Goal: Information Seeking & Learning: Learn about a topic

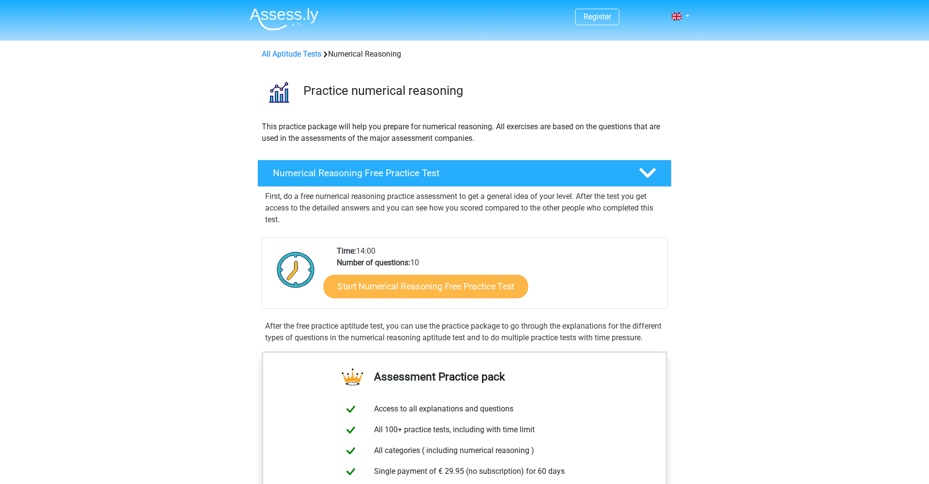
click at [417, 283] on link "Start Numerical Reasoning Free Practice Test" at bounding box center [426, 285] width 205 height 23
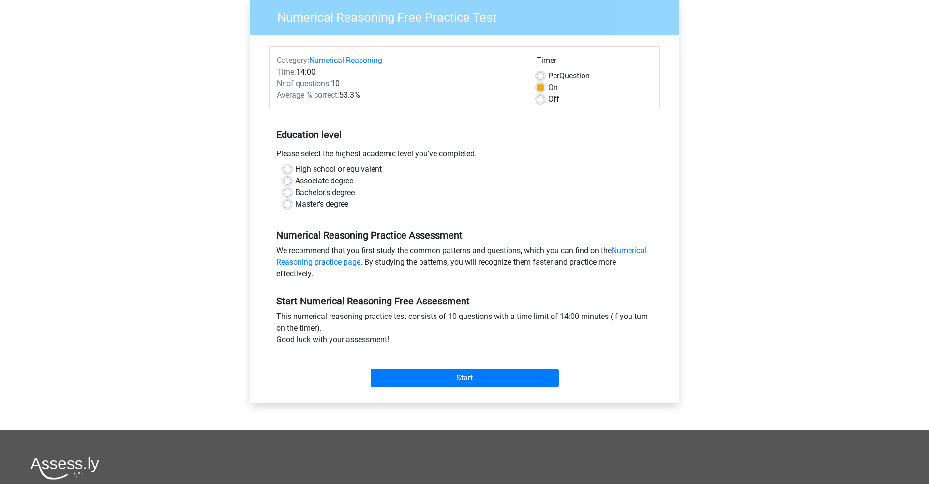
scroll to position [125, 0]
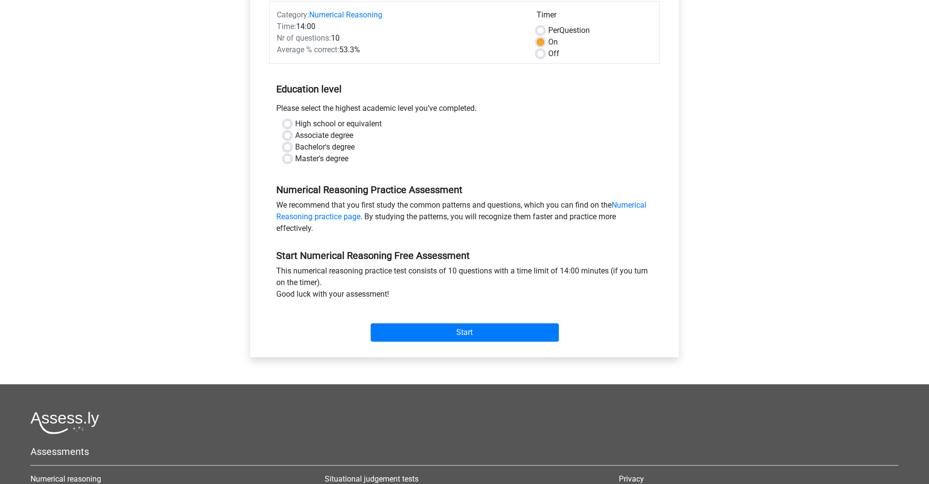
click at [324, 157] on label "Master's degree" at bounding box center [321, 159] width 53 height 12
click at [291, 157] on input "Master's degree" at bounding box center [288, 158] width 8 height 10
radio input "true"
click at [474, 331] on input "Start" at bounding box center [465, 332] width 188 height 18
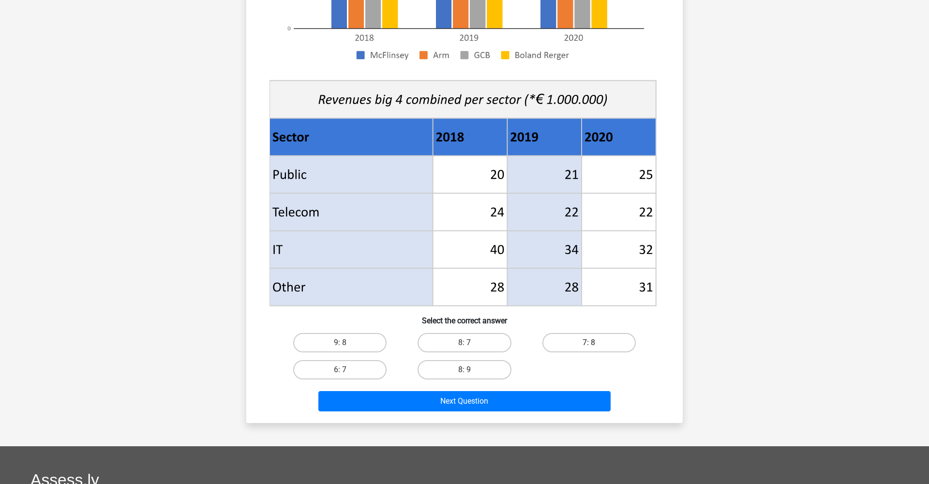
scroll to position [280, 0]
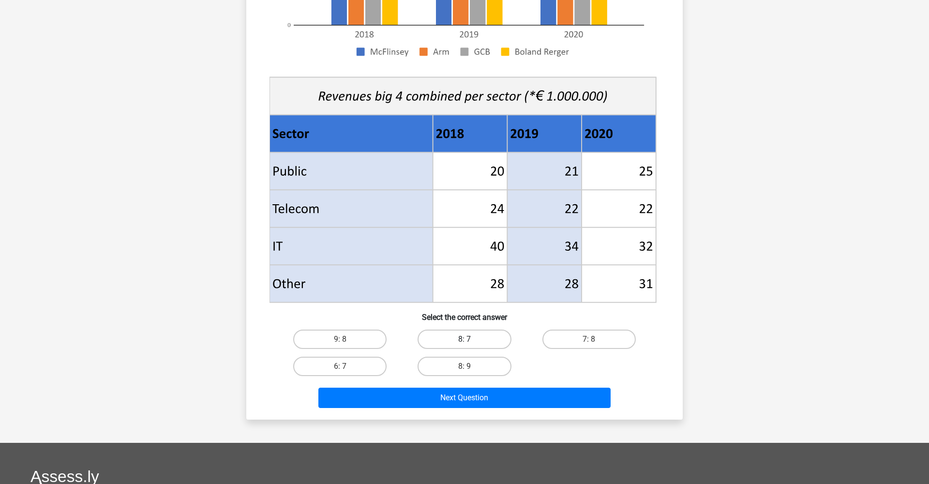
click at [483, 340] on label "8: 7" at bounding box center [464, 339] width 93 height 19
click at [471, 340] on input "8: 7" at bounding box center [468, 342] width 6 height 6
radio input "true"
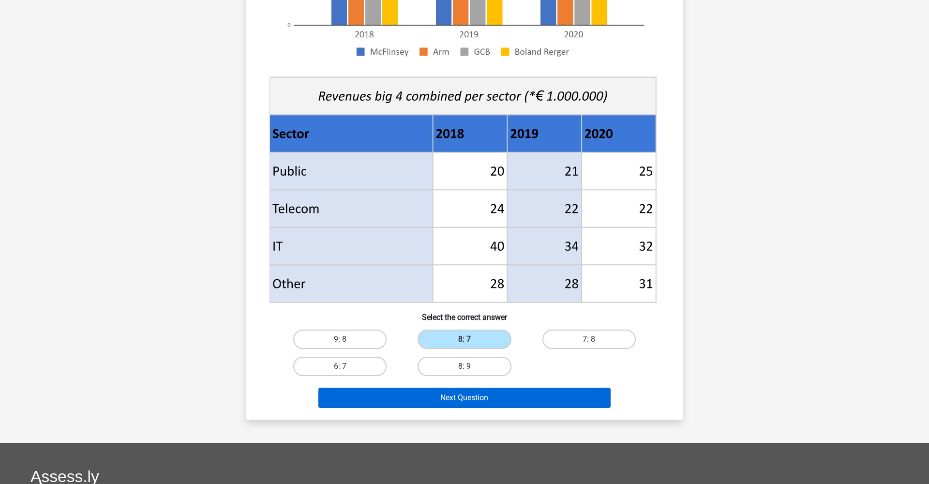
click at [502, 399] on button "Next Question" at bounding box center [465, 398] width 293 height 20
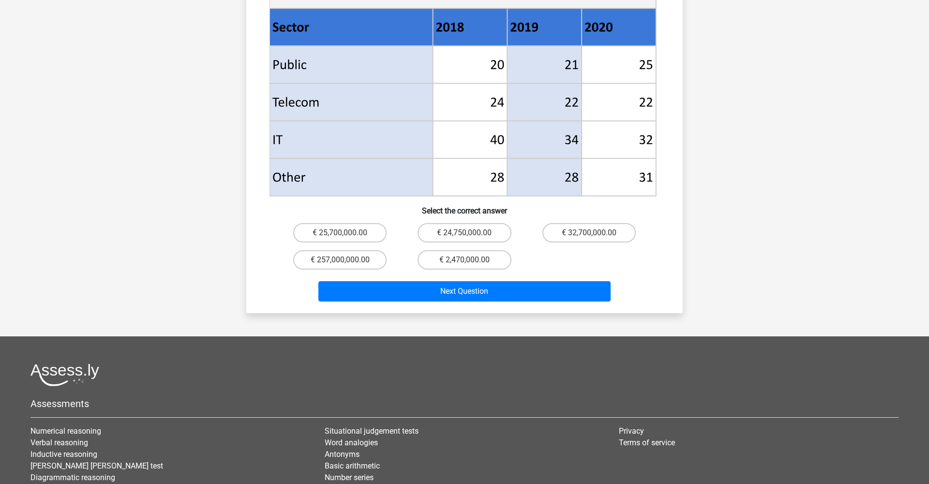
scroll to position [415, 0]
click at [352, 224] on label "€ 25,700,000.00" at bounding box center [339, 233] width 93 height 19
click at [347, 233] on input "€ 25,700,000.00" at bounding box center [343, 236] width 6 height 6
radio input "true"
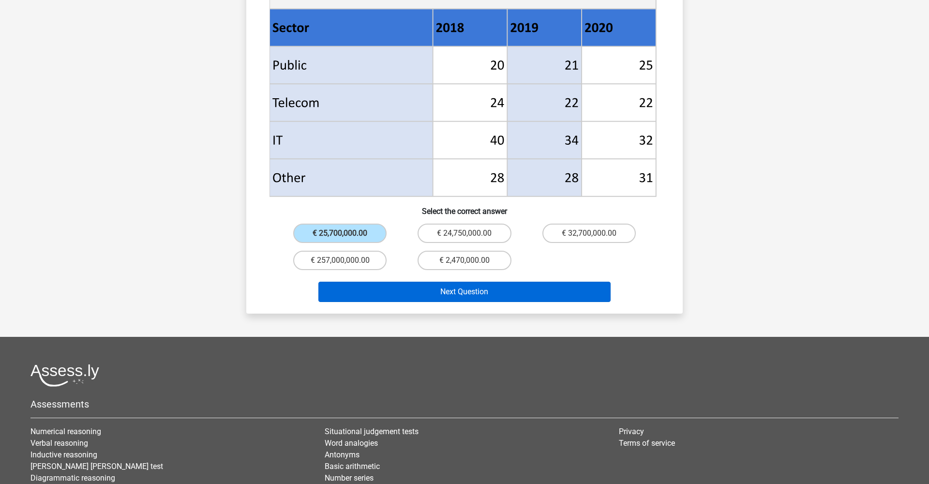
click at [456, 282] on button "Next Question" at bounding box center [465, 292] width 293 height 20
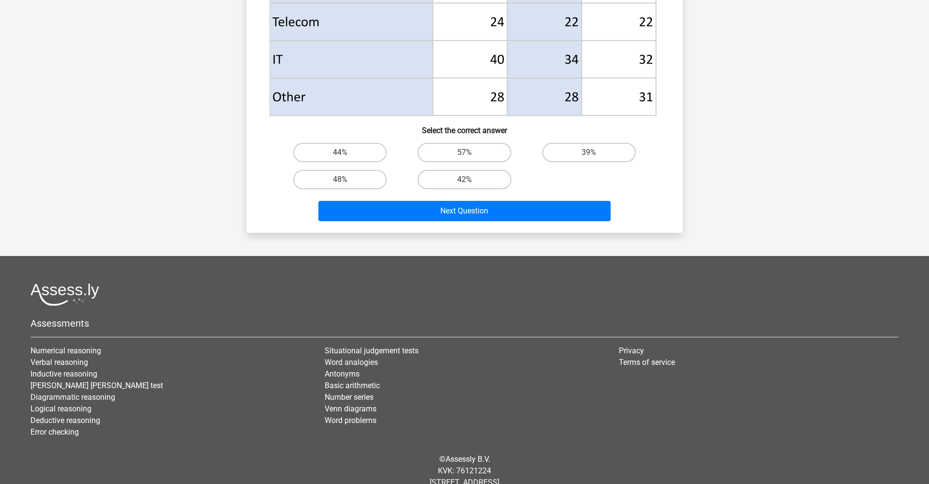
scroll to position [465, 0]
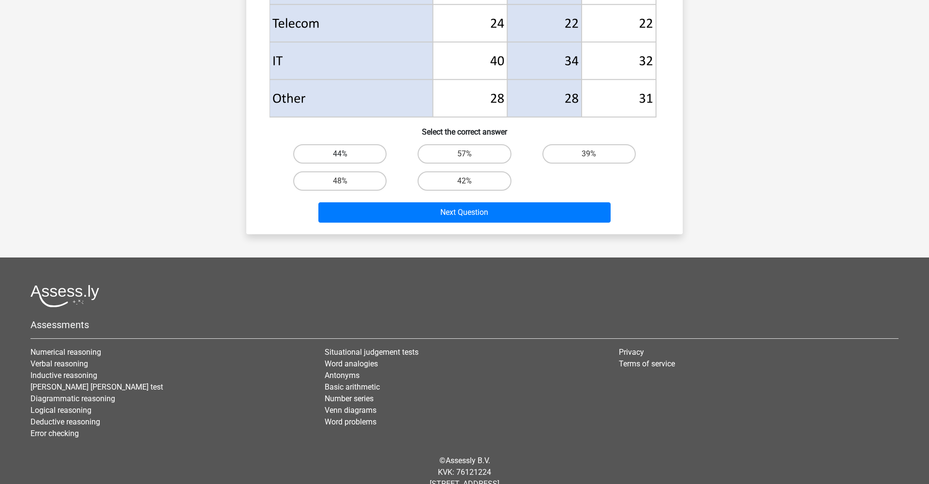
click at [354, 149] on label "44%" at bounding box center [339, 153] width 93 height 19
click at [347, 154] on input "44%" at bounding box center [343, 157] width 6 height 6
radio input "true"
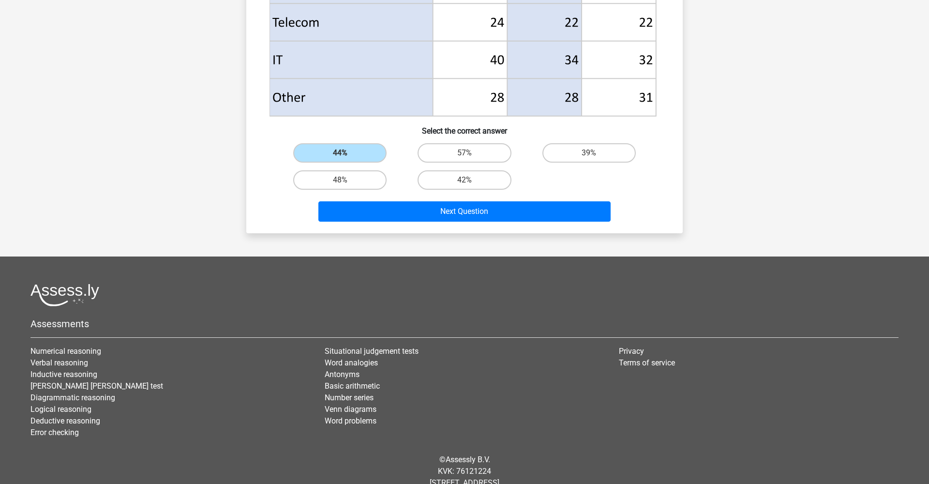
scroll to position [463, 0]
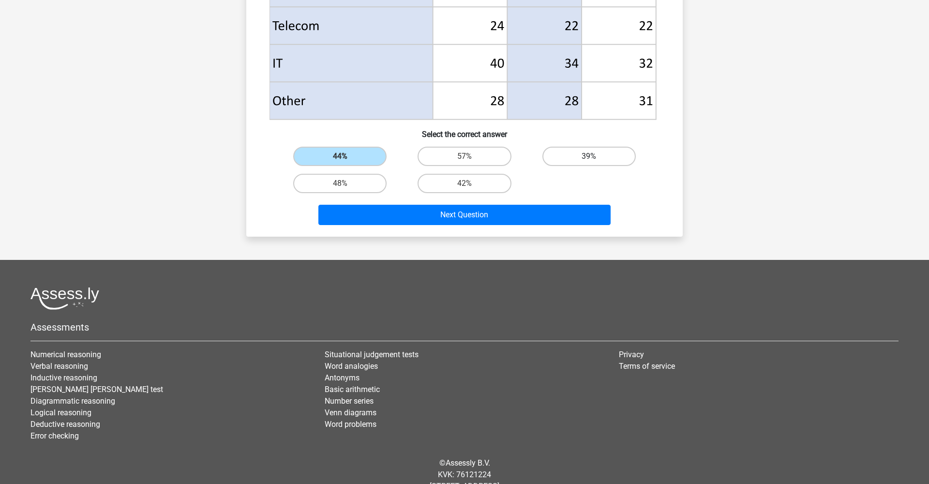
click at [599, 160] on label "39%" at bounding box center [589, 156] width 93 height 19
click at [595, 160] on input "39%" at bounding box center [592, 159] width 6 height 6
radio input "true"
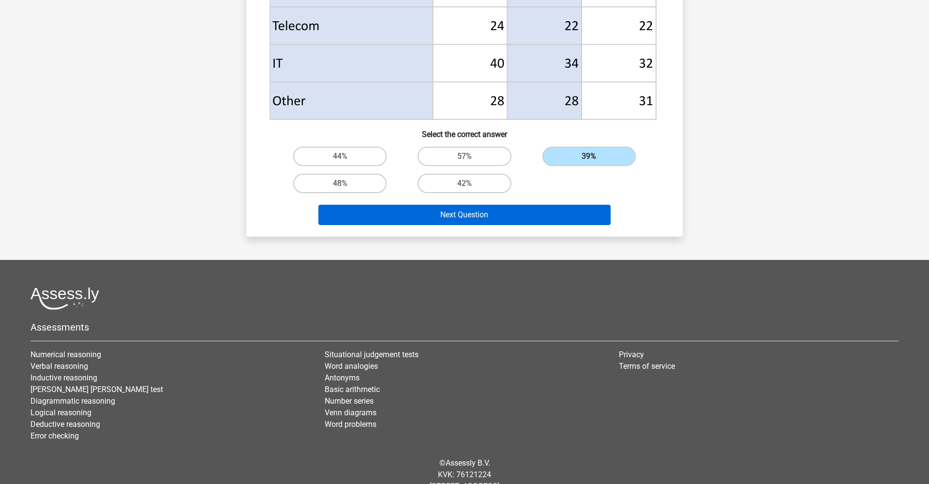
click at [555, 217] on button "Next Question" at bounding box center [465, 215] width 293 height 20
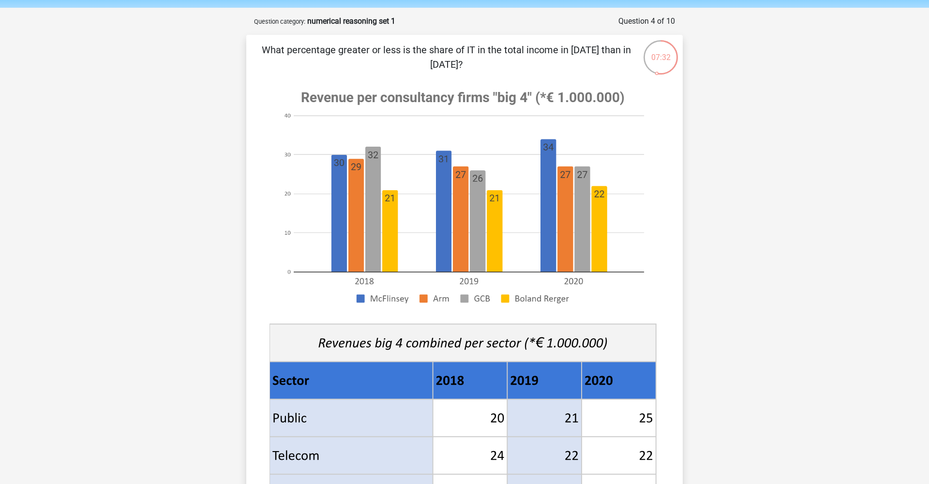
scroll to position [34, 0]
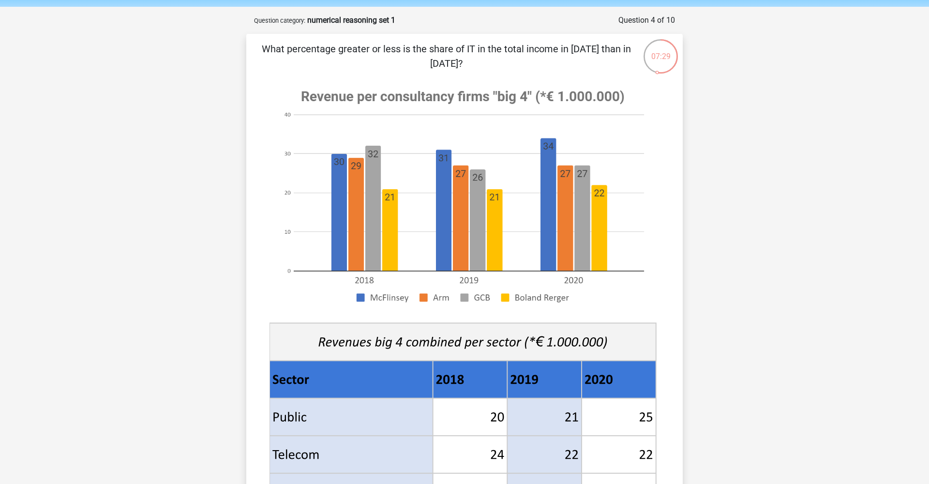
drag, startPoint x: 568, startPoint y: 50, endPoint x: 589, endPoint y: 50, distance: 20.3
click at [576, 50] on p "What percentage greater or less is the share of IT in the total income in [DATE…" at bounding box center [446, 56] width 369 height 29
click at [593, 50] on p "What percentage greater or less is the share of IT in the total income in [DATE…" at bounding box center [446, 56] width 369 height 29
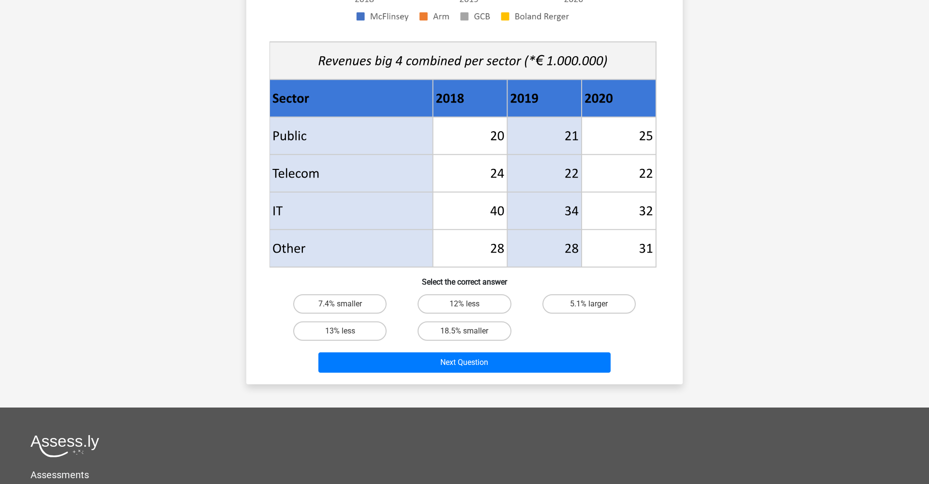
scroll to position [304, 0]
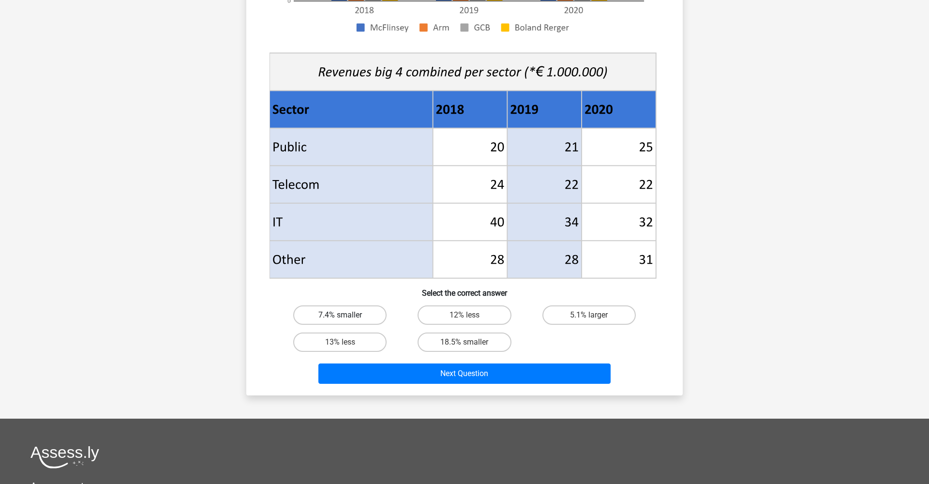
click at [352, 315] on label "7.4% smaller" at bounding box center [339, 314] width 93 height 19
click at [347, 315] on input "7.4% smaller" at bounding box center [343, 318] width 6 height 6
radio input "true"
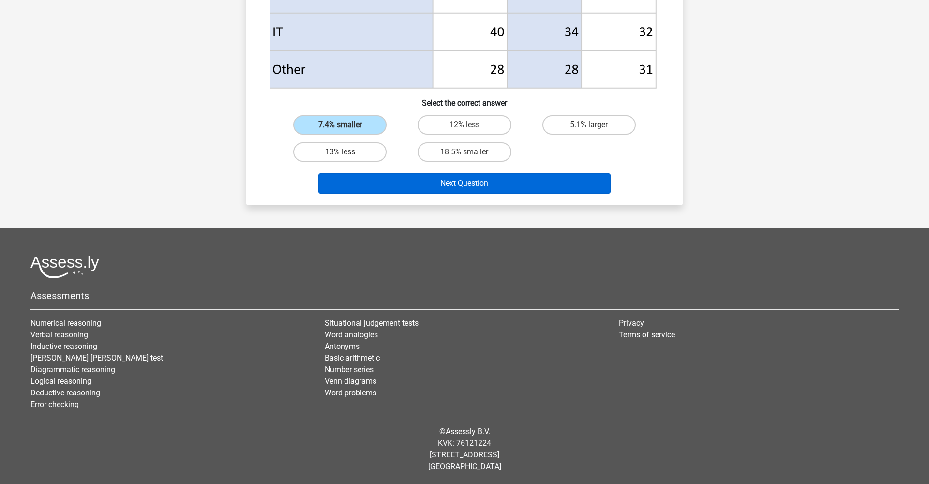
click at [473, 186] on button "Next Question" at bounding box center [465, 183] width 293 height 20
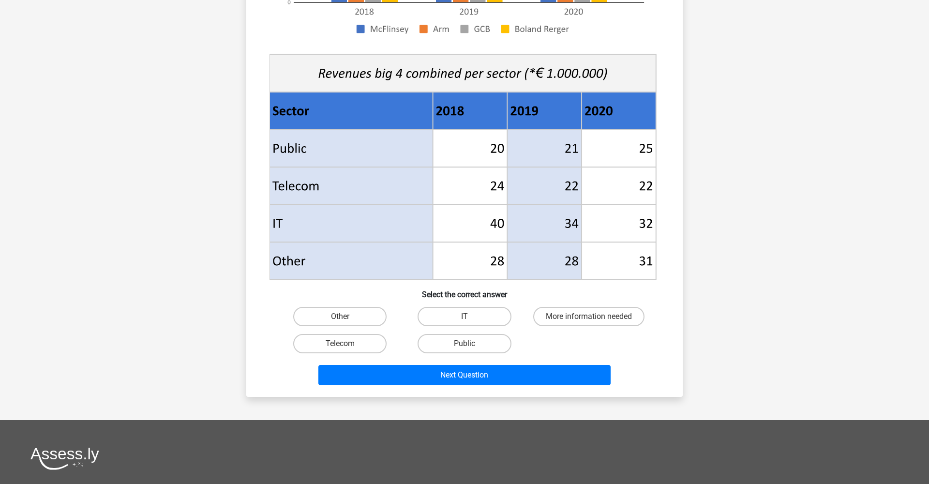
scroll to position [270, 0]
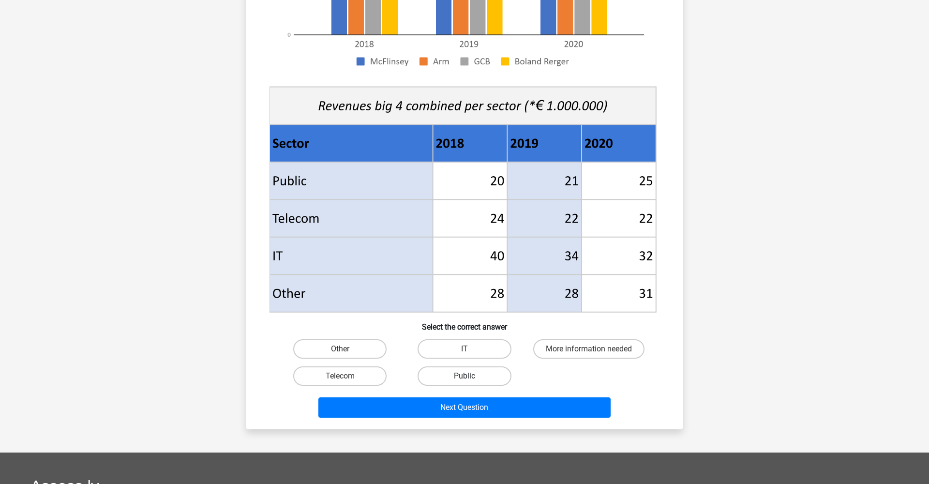
click at [499, 378] on label "Public" at bounding box center [464, 375] width 93 height 19
click at [471, 378] on input "Public" at bounding box center [468, 379] width 6 height 6
radio input "true"
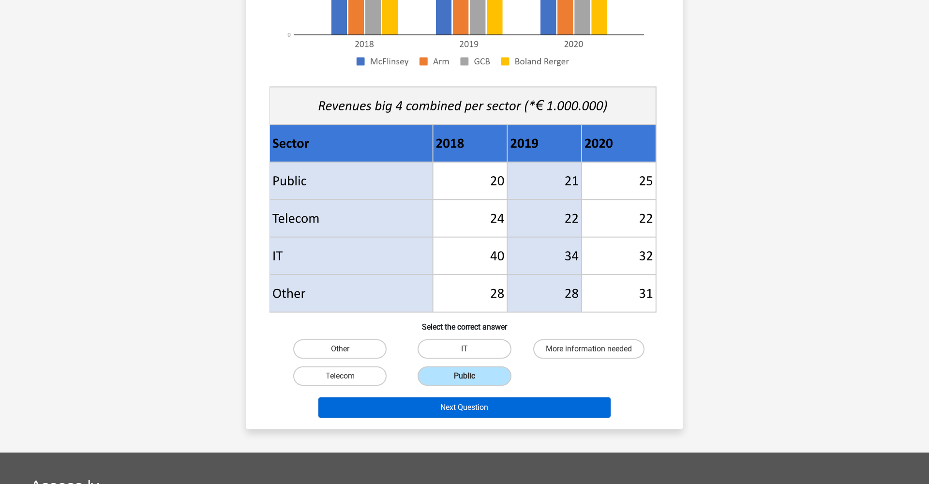
click at [498, 409] on button "Next Question" at bounding box center [465, 407] width 293 height 20
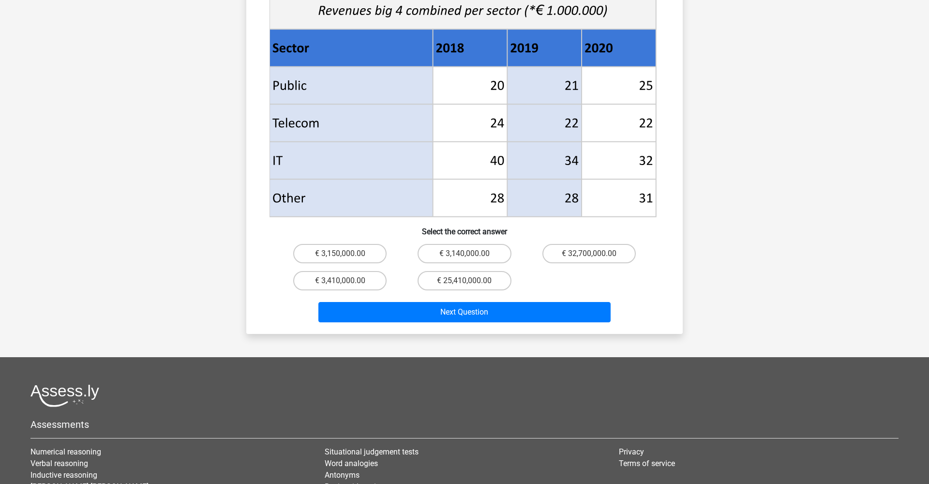
scroll to position [389, 0]
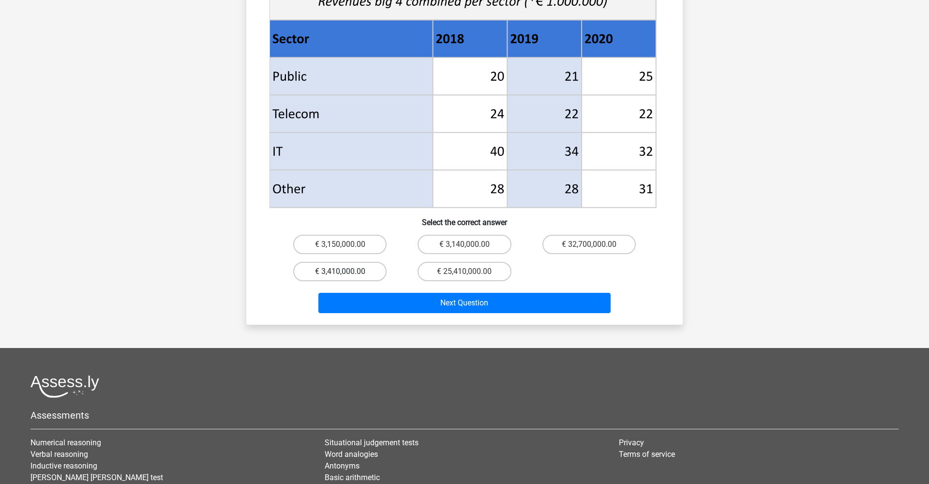
click at [355, 262] on label "€ 3,410,000.00" at bounding box center [339, 271] width 93 height 19
click at [347, 272] on input "€ 3,410,000.00" at bounding box center [343, 275] width 6 height 6
radio input "true"
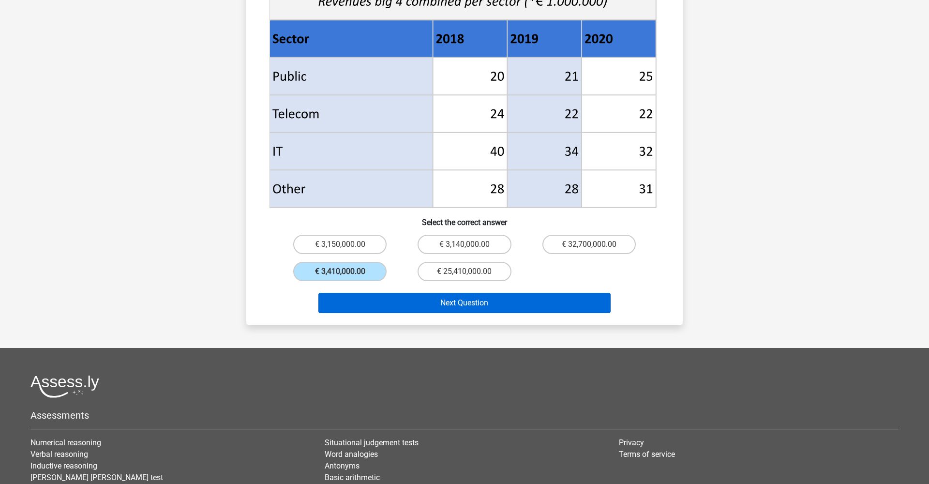
click at [453, 293] on button "Next Question" at bounding box center [465, 303] width 293 height 20
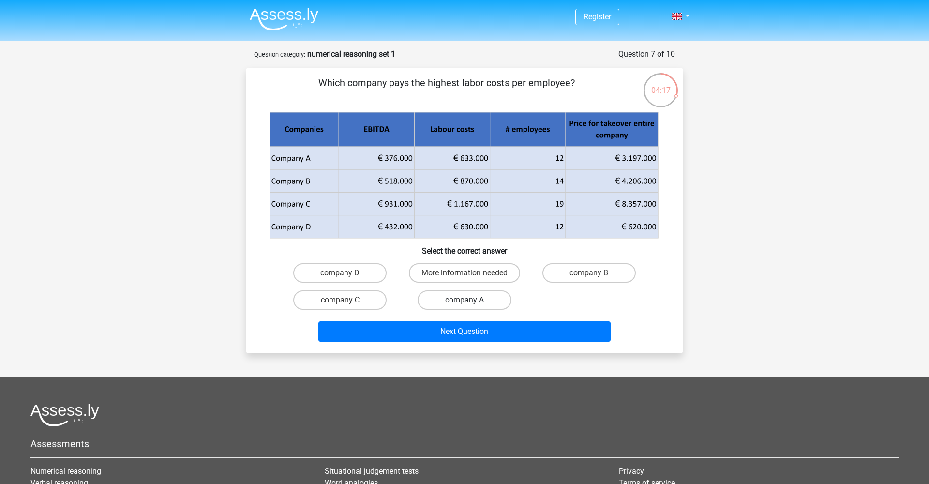
scroll to position [0, 0]
click at [604, 268] on label "company B" at bounding box center [589, 272] width 93 height 19
click at [595, 273] on input "company B" at bounding box center [592, 276] width 6 height 6
radio input "true"
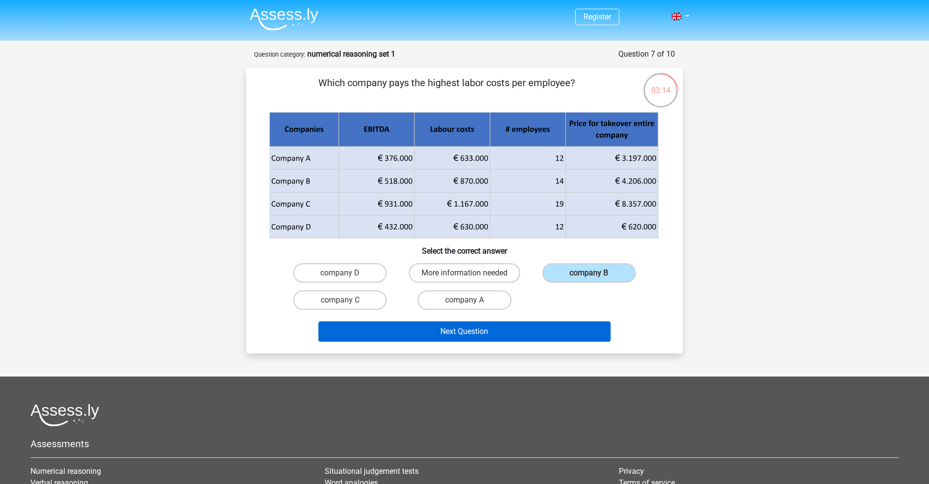
click at [489, 336] on button "Next Question" at bounding box center [465, 331] width 293 height 20
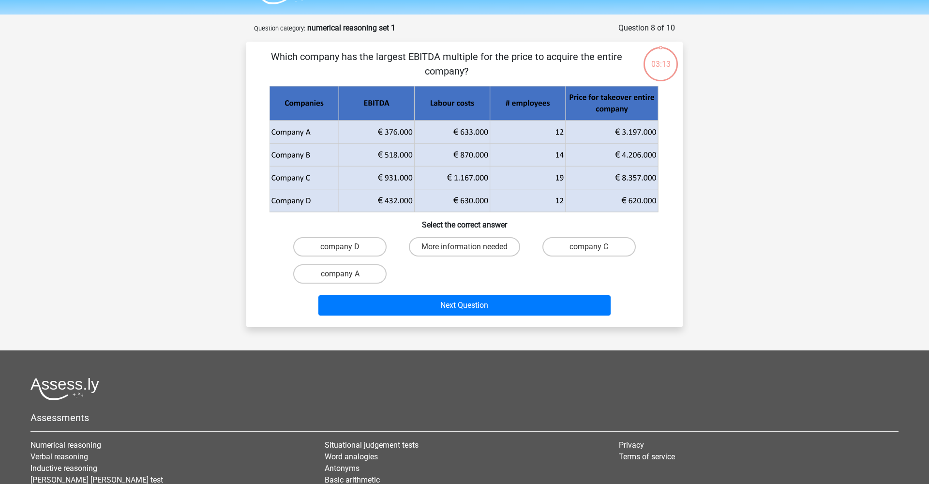
scroll to position [26, 0]
drag, startPoint x: 450, startPoint y: 58, endPoint x: 471, endPoint y: 75, distance: 27.1
click at [471, 75] on p "Which company has the largest EBITDA multiple for the price to acquire the enti…" at bounding box center [446, 64] width 369 height 29
drag, startPoint x: 446, startPoint y: 57, endPoint x: 487, endPoint y: 52, distance: 40.9
click at [487, 52] on p "Which company has the largest EBITDA multiple for the price to acquire the enti…" at bounding box center [446, 64] width 369 height 29
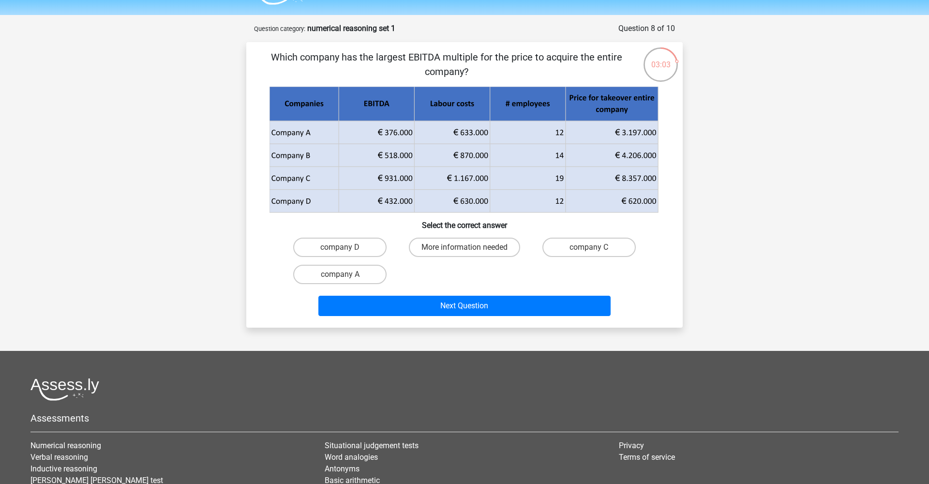
drag, startPoint x: 506, startPoint y: 56, endPoint x: 648, endPoint y: 81, distance: 144.0
click at [648, 81] on div "03:03 Question 8 of 10 Question category: numerical reasoning set 1 Which compa…" at bounding box center [465, 175] width 452 height 305
click at [563, 247] on label "company C" at bounding box center [589, 247] width 93 height 19
click at [589, 247] on input "company C" at bounding box center [592, 250] width 6 height 6
radio input "true"
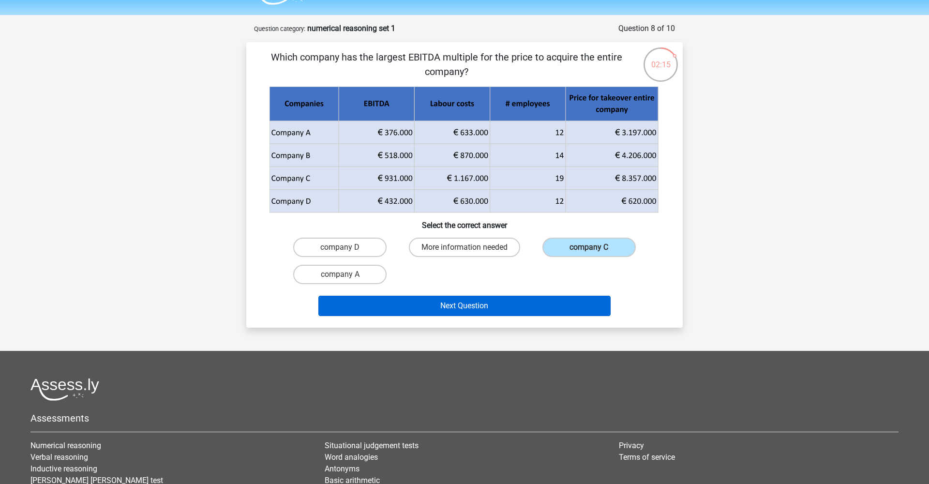
click at [536, 313] on button "Next Question" at bounding box center [465, 306] width 293 height 20
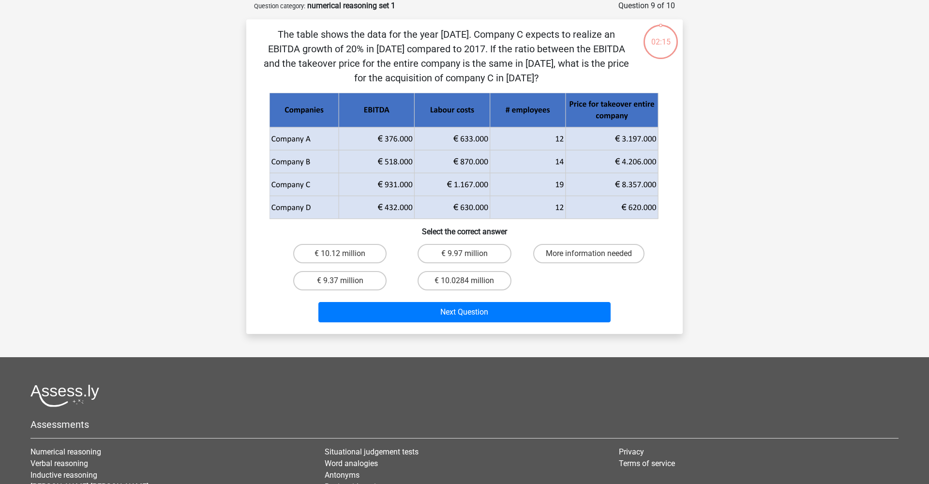
scroll to position [43, 0]
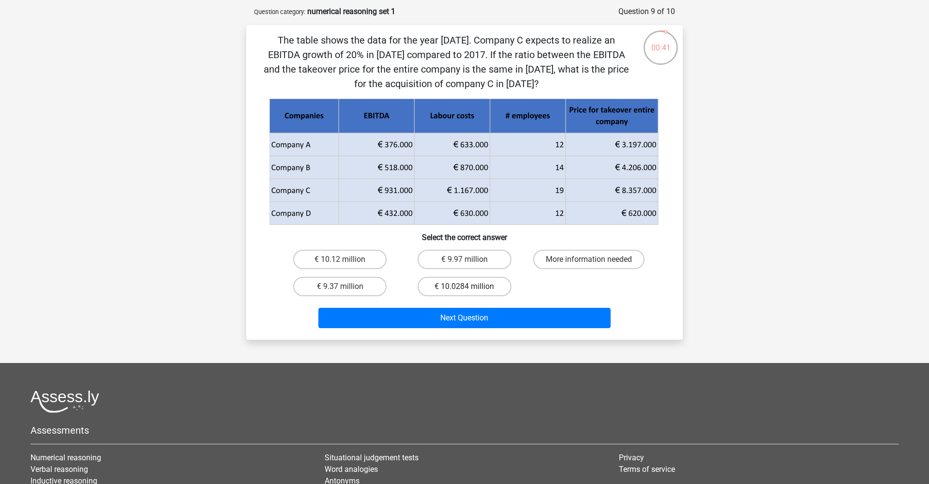
click at [481, 290] on label "€ 10.0284 million" at bounding box center [464, 286] width 93 height 19
click at [471, 290] on input "€ 10.0284 million" at bounding box center [468, 290] width 6 height 6
radio input "true"
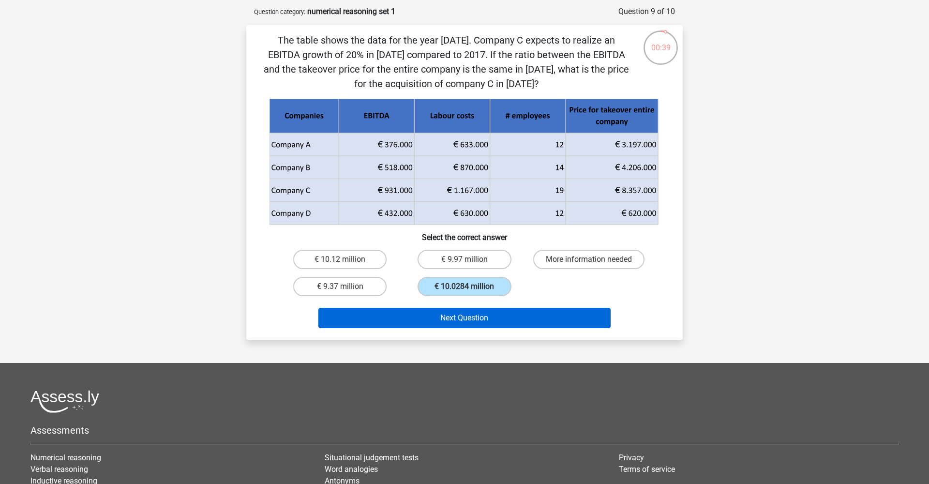
click at [499, 321] on button "Next Question" at bounding box center [465, 318] width 293 height 20
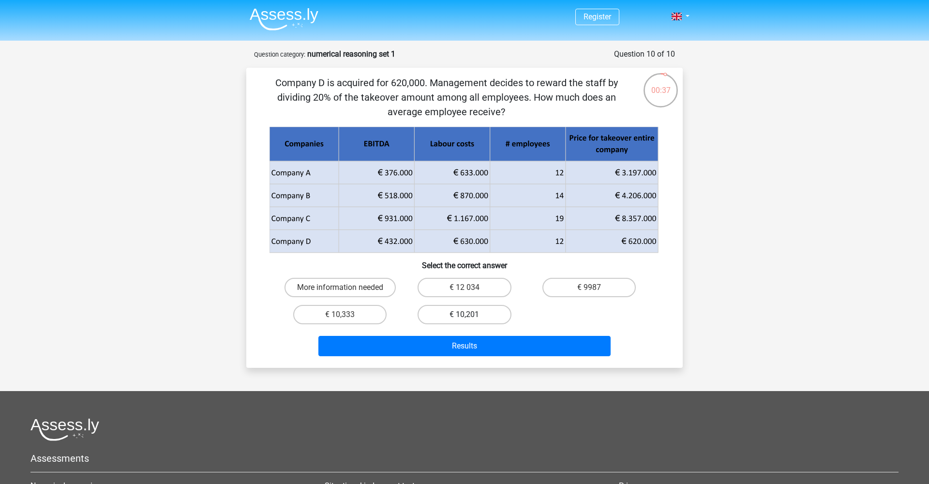
scroll to position [2, 0]
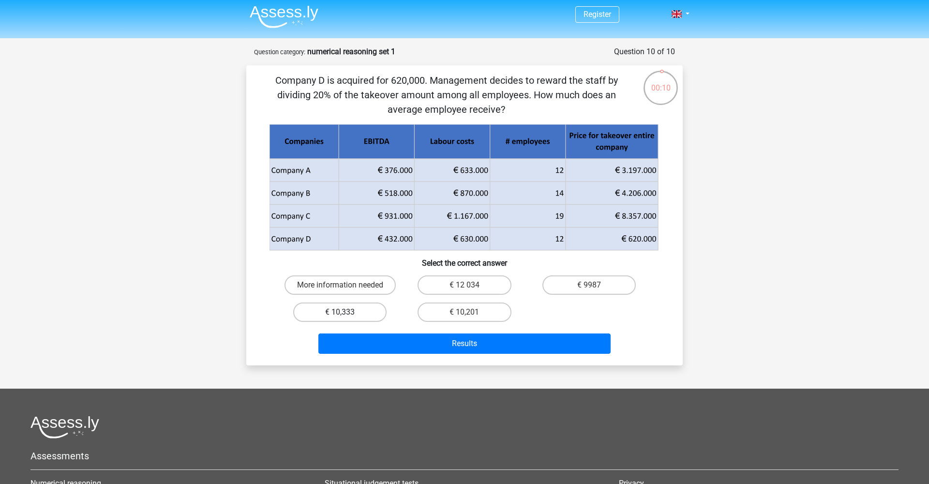
click at [364, 311] on label "€ 10,333" at bounding box center [339, 312] width 93 height 19
click at [347, 312] on input "€ 10,333" at bounding box center [343, 315] width 6 height 6
radio input "true"
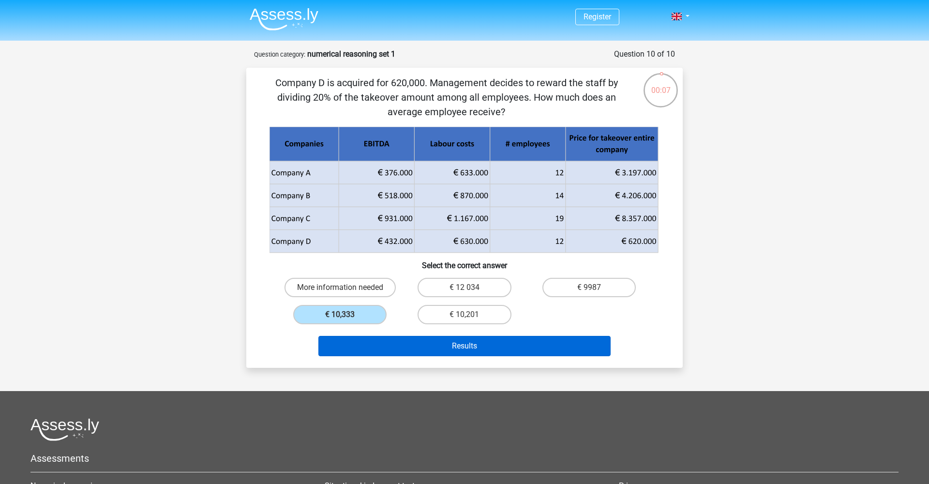
scroll to position [0, 0]
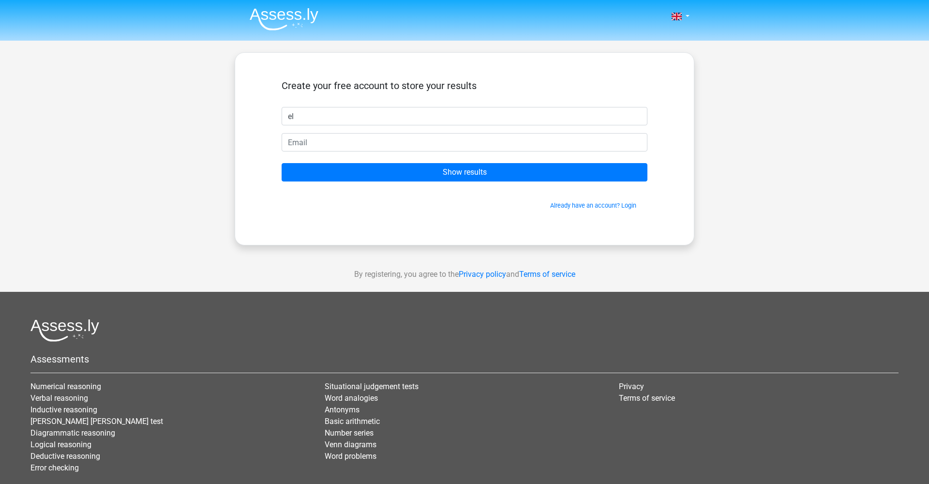
type input "e"
type input "andre"
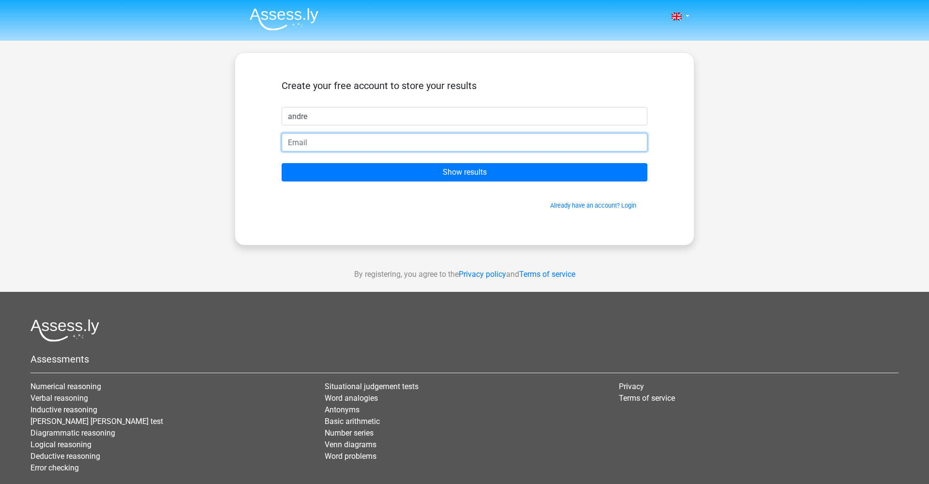
type input "d"
click at [307, 145] on input "andreyahoo.com" at bounding box center [465, 142] width 366 height 18
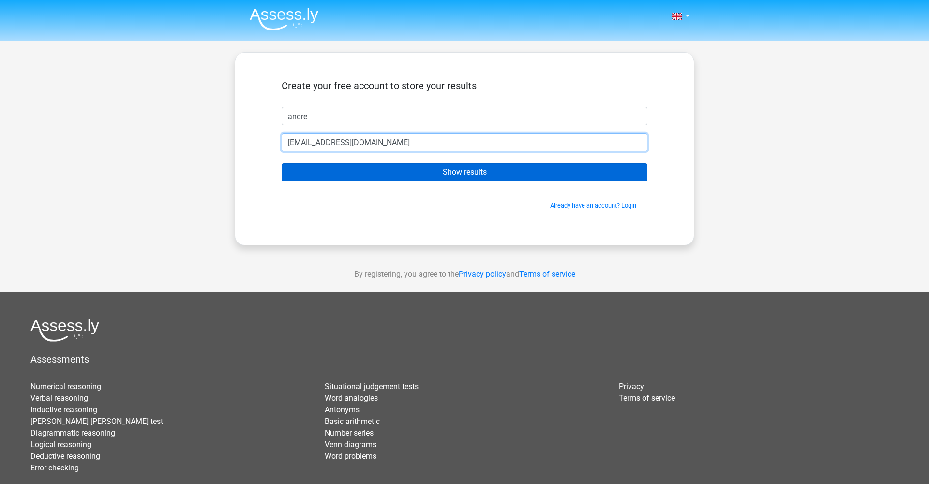
type input "andre@yahoo.com"
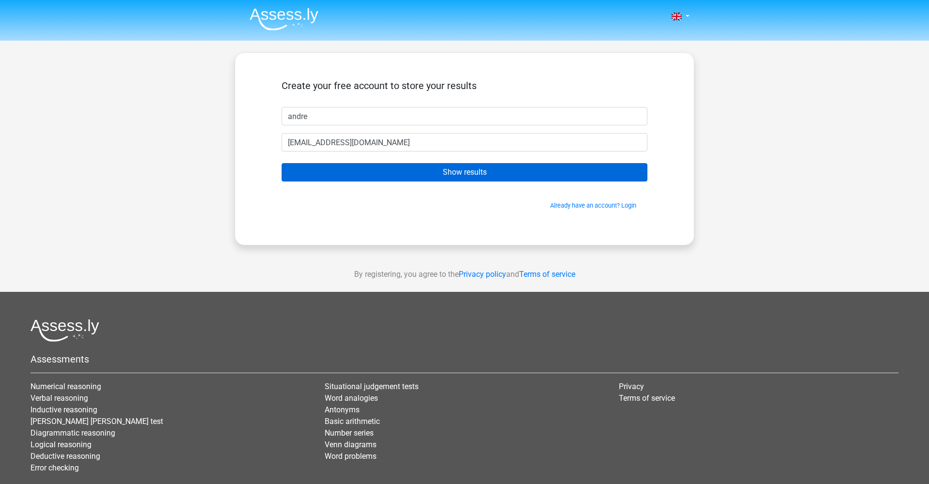
click at [341, 173] on input "Show results" at bounding box center [465, 172] width 366 height 18
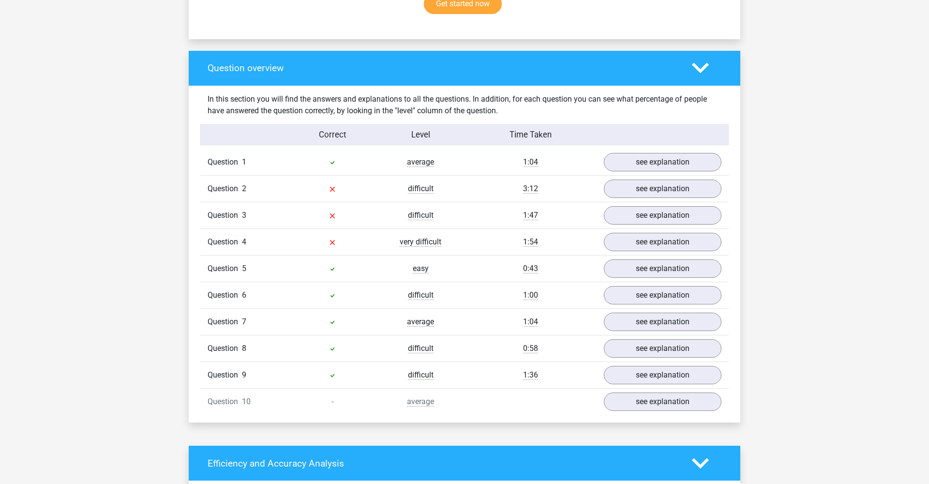
scroll to position [672, 0]
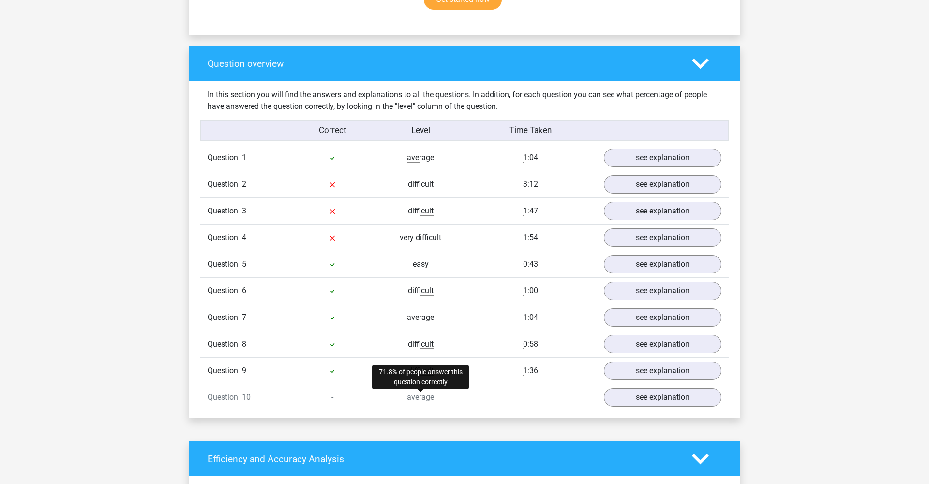
click at [421, 397] on span "average" at bounding box center [420, 398] width 27 height 10
click at [318, 390] on div "Question 10 - average see explanation" at bounding box center [464, 397] width 529 height 27
click at [640, 397] on link "see explanation" at bounding box center [662, 397] width 135 height 21
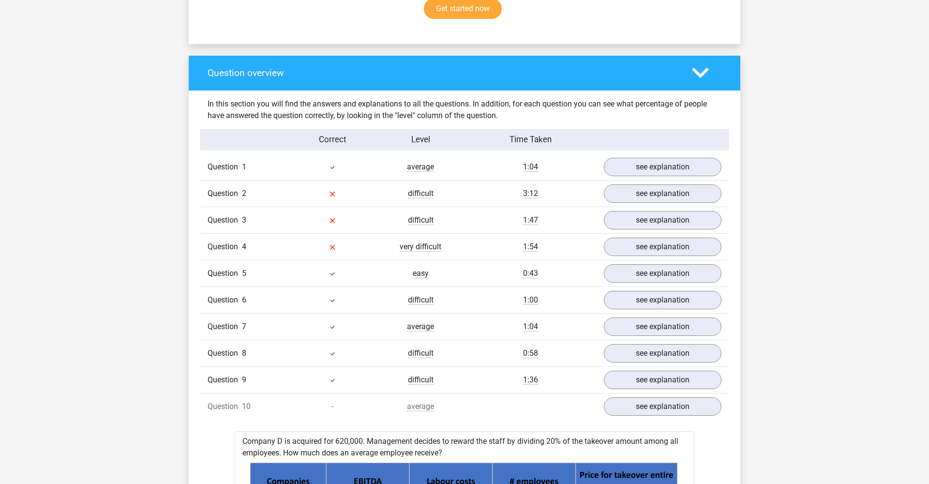
scroll to position [642, 0]
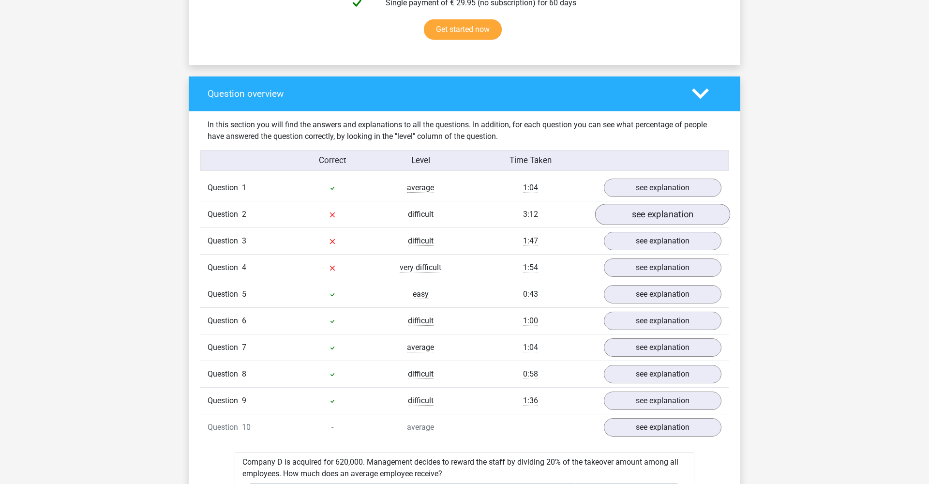
click at [664, 212] on link "see explanation" at bounding box center [662, 214] width 135 height 21
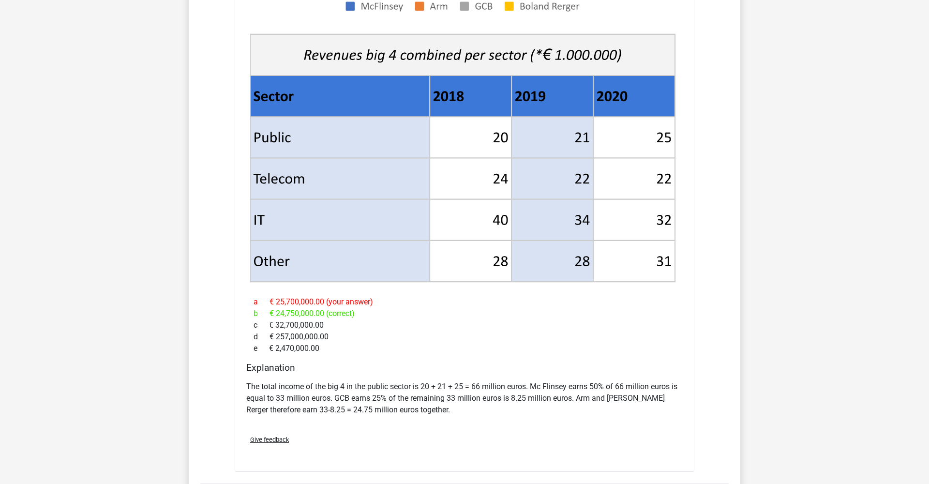
scroll to position [1157, 0]
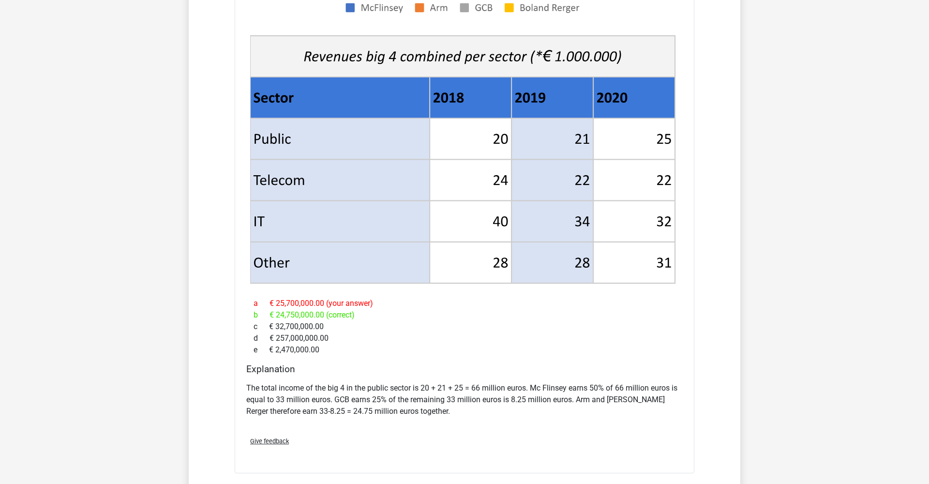
click at [422, 382] on p "The total income of the big 4 in the public sector is 20 + 21 + 25 = 66 million…" at bounding box center [464, 399] width 437 height 35
drag, startPoint x: 599, startPoint y: 378, endPoint x: 663, endPoint y: 377, distance: 63.9
click at [663, 382] on p "The total income of the big 4 in the public sector is 20 + 21 + 25 = 66 million…" at bounding box center [464, 399] width 437 height 35
drag, startPoint x: 373, startPoint y: 387, endPoint x: 382, endPoint y: 387, distance: 8.7
click at [382, 387] on p "The total income of the big 4 in the public sector is 20 + 21 + 25 = 66 million…" at bounding box center [464, 399] width 437 height 35
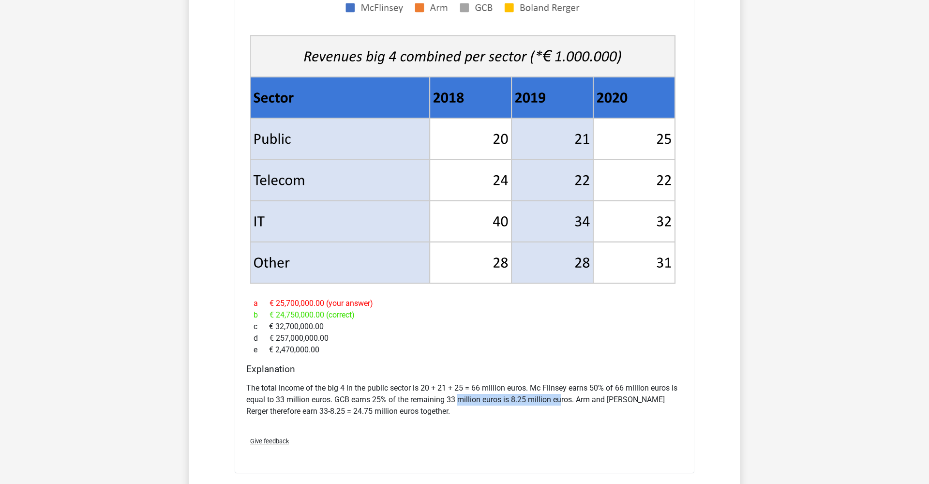
drag, startPoint x: 461, startPoint y: 387, endPoint x: 562, endPoint y: 389, distance: 100.2
click at [562, 389] on p "The total income of the big 4 in the public sector is 20 + 21 + 25 = 66 million…" at bounding box center [464, 399] width 437 height 35
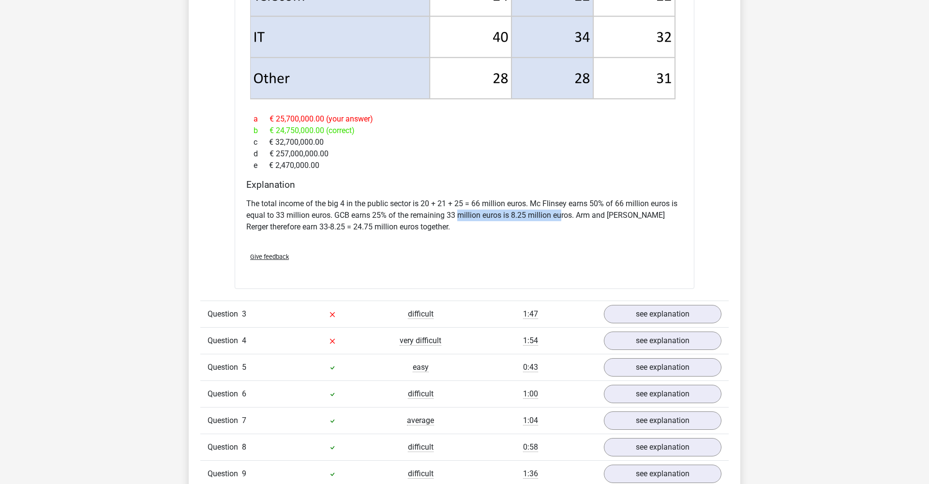
scroll to position [1347, 0]
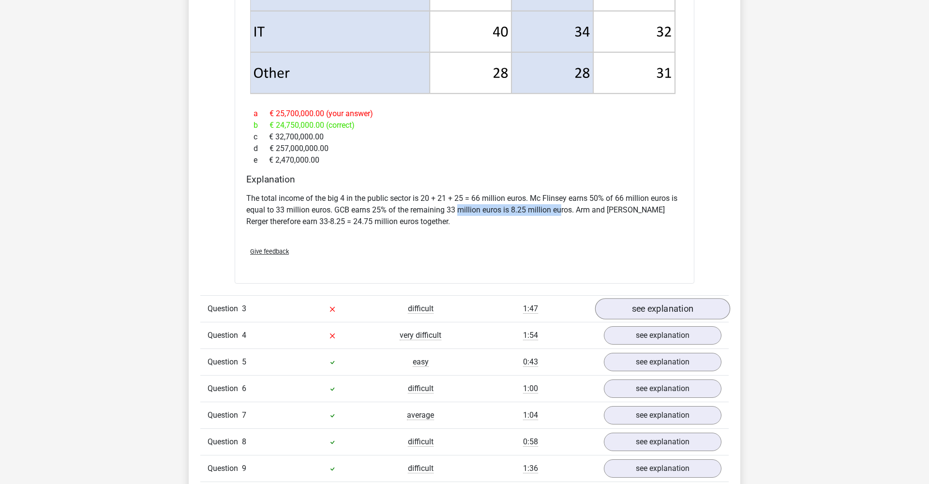
click at [660, 298] on link "see explanation" at bounding box center [662, 308] width 135 height 21
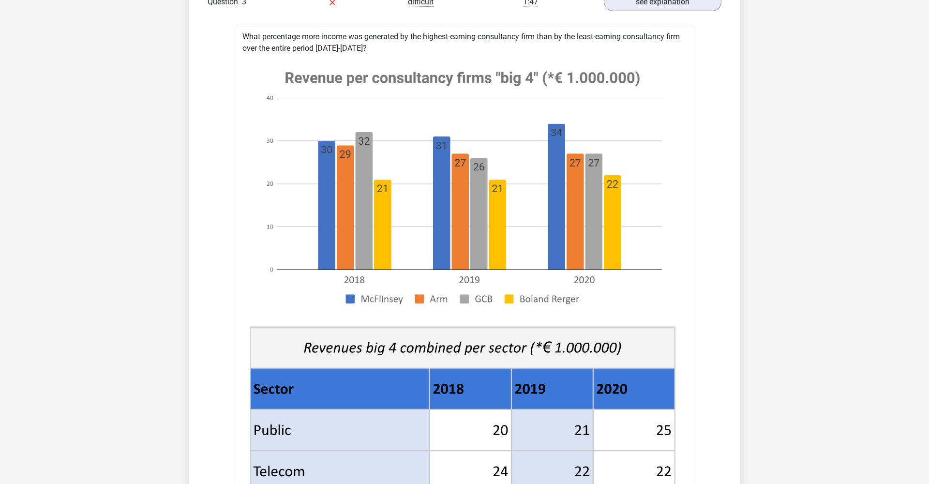
scroll to position [1630, 0]
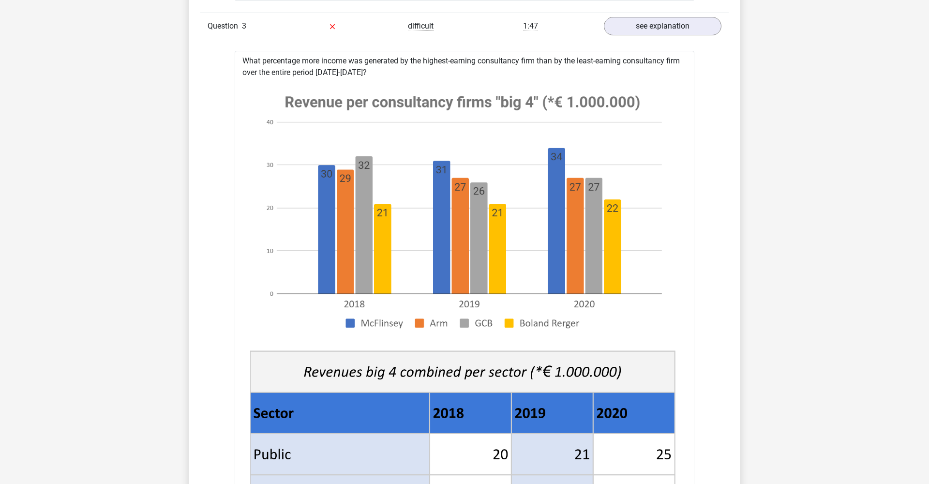
drag, startPoint x: 462, startPoint y: 47, endPoint x: 599, endPoint y: 60, distance: 137.6
drag, startPoint x: 392, startPoint y: 46, endPoint x: 577, endPoint y: 48, distance: 185.9
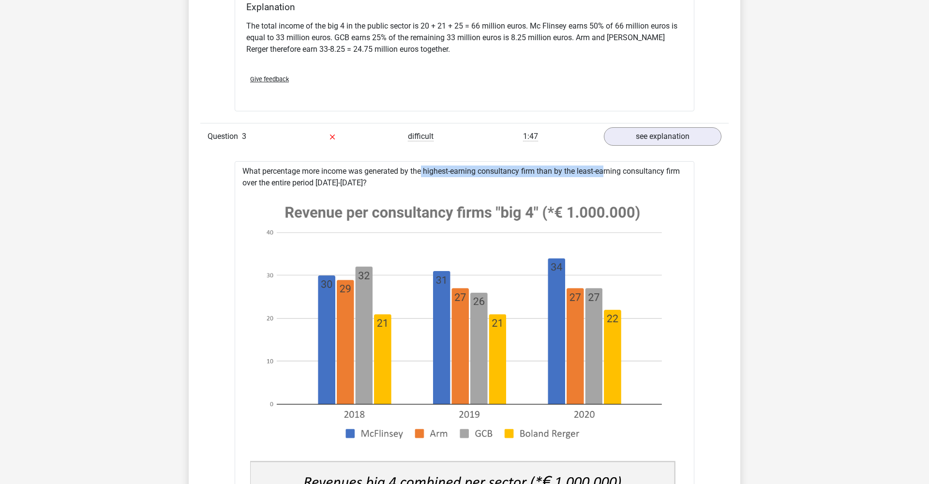
scroll to position [1509, 0]
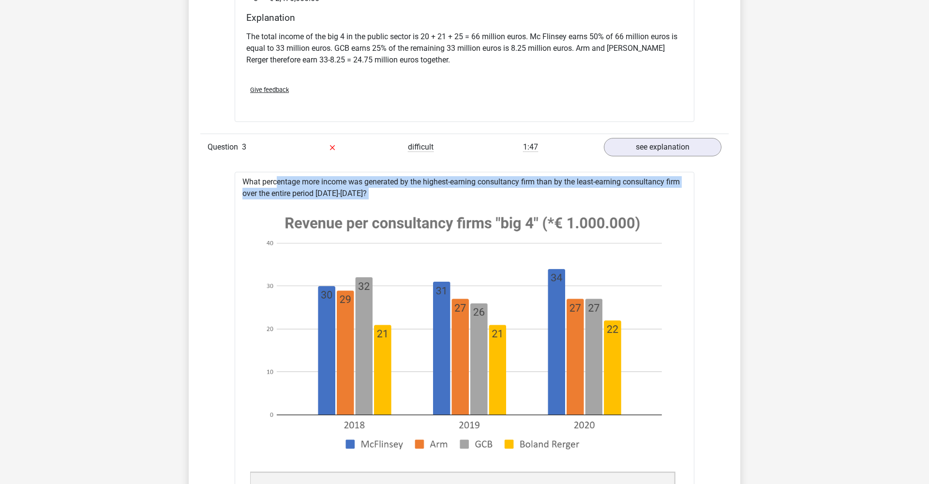
drag, startPoint x: 240, startPoint y: 169, endPoint x: 409, endPoint y: 189, distance: 169.6
copy div "What percentage more income was generated by the highest-earning consultancy fi…"
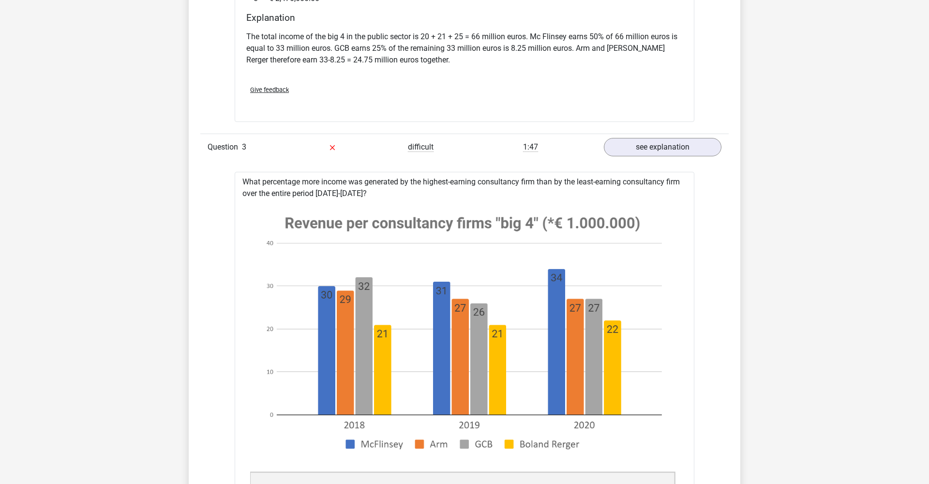
drag, startPoint x: 423, startPoint y: 170, endPoint x: 542, endPoint y: 169, distance: 119.6
drag, startPoint x: 584, startPoint y: 175, endPoint x: 660, endPoint y: 168, distance: 76.3
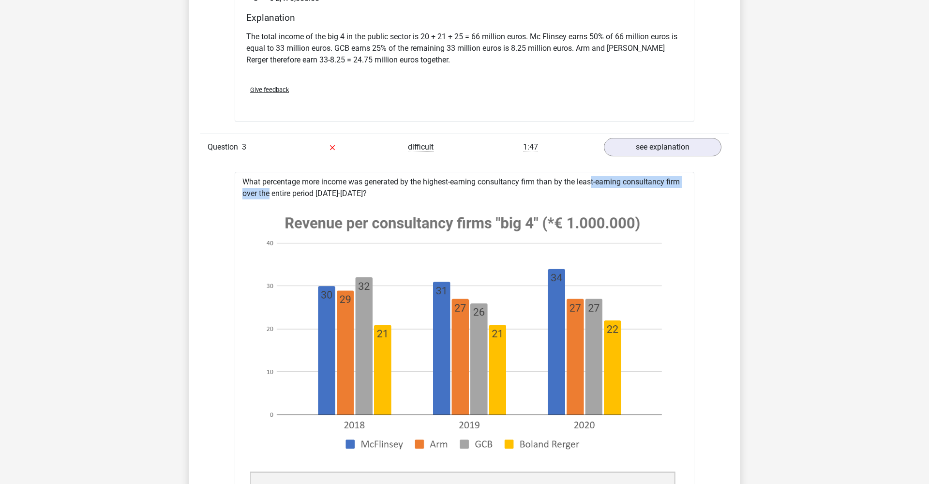
drag, startPoint x: 564, startPoint y: 169, endPoint x: 681, endPoint y: 170, distance: 116.7
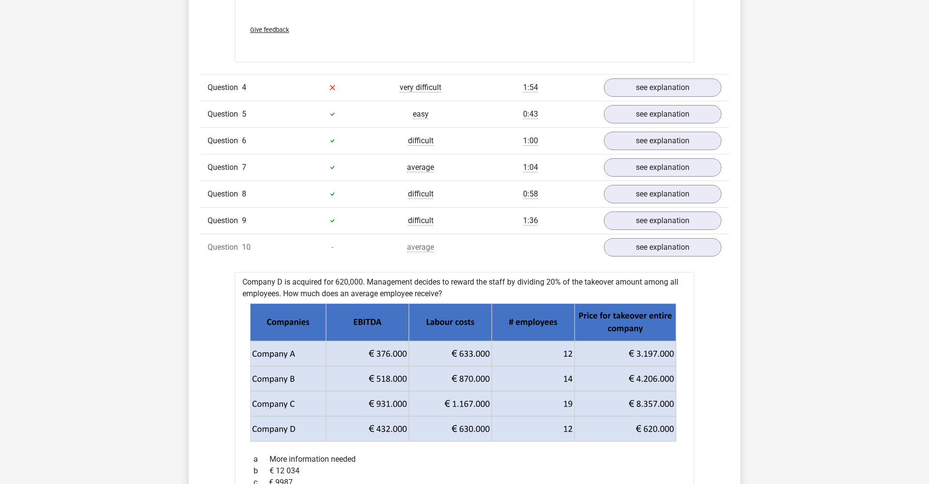
scroll to position [2592, 0]
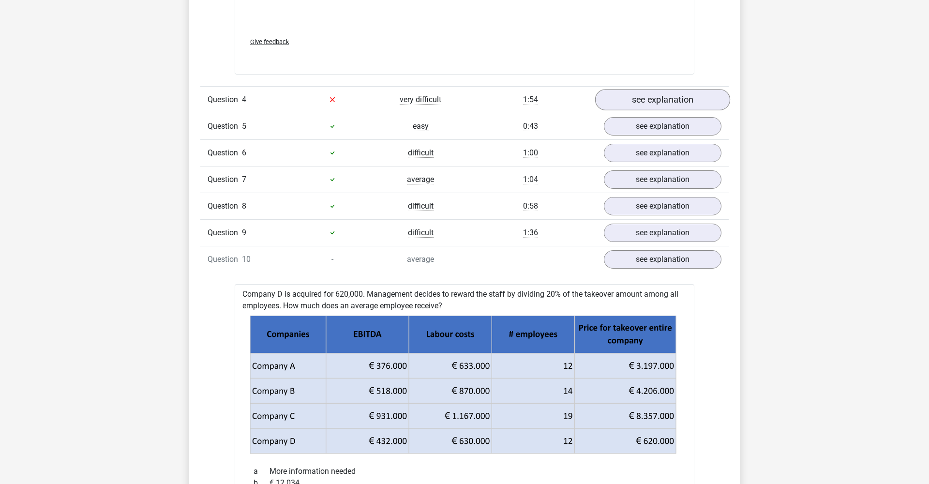
click at [670, 91] on link "see explanation" at bounding box center [662, 99] width 135 height 21
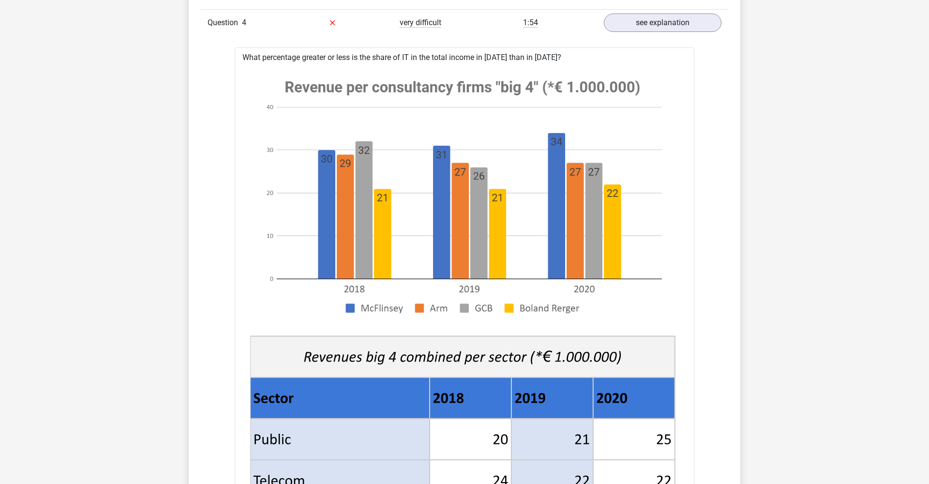
scroll to position [2674, 0]
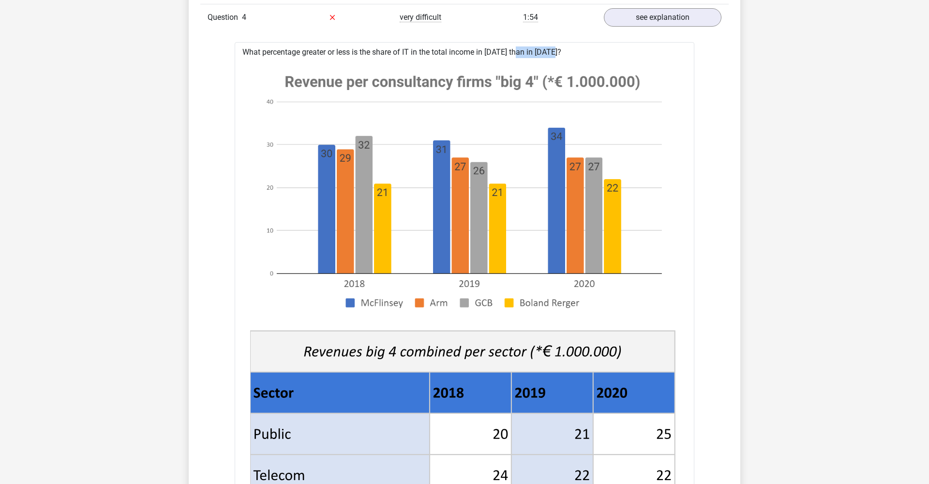
drag, startPoint x: 486, startPoint y: 41, endPoint x: 527, endPoint y: 41, distance: 40.2
click at [527, 42] on div "What percentage greater or less is the share of IT in the total income in [DATE…" at bounding box center [465, 422] width 460 height 761
drag, startPoint x: 533, startPoint y: 42, endPoint x: 566, endPoint y: 42, distance: 33.4
click at [567, 42] on div "What percentage greater or less is the share of IT in the total income in [DATE…" at bounding box center [465, 422] width 460 height 761
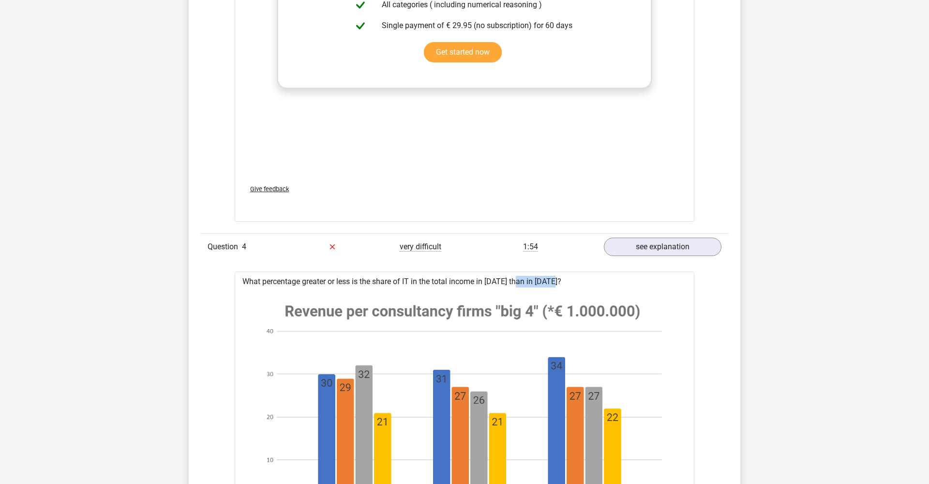
scroll to position [2401, 0]
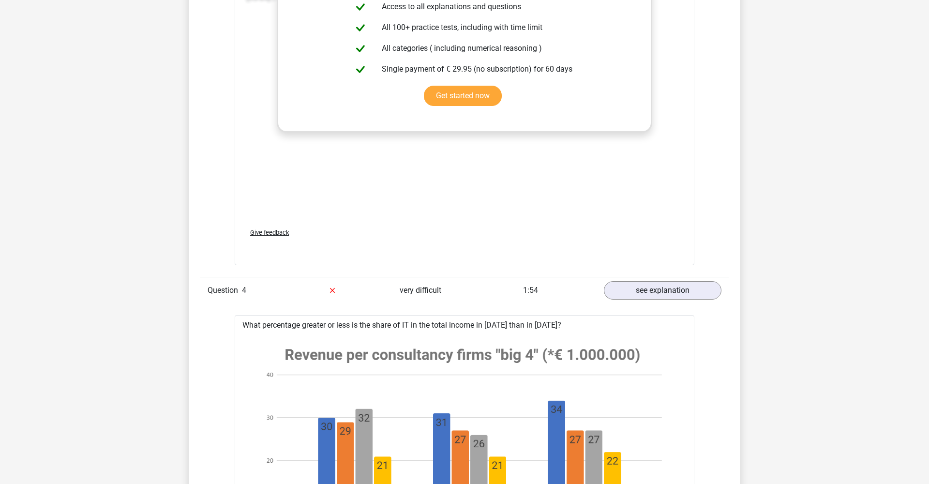
drag, startPoint x: 487, startPoint y: 315, endPoint x: 527, endPoint y: 315, distance: 39.7
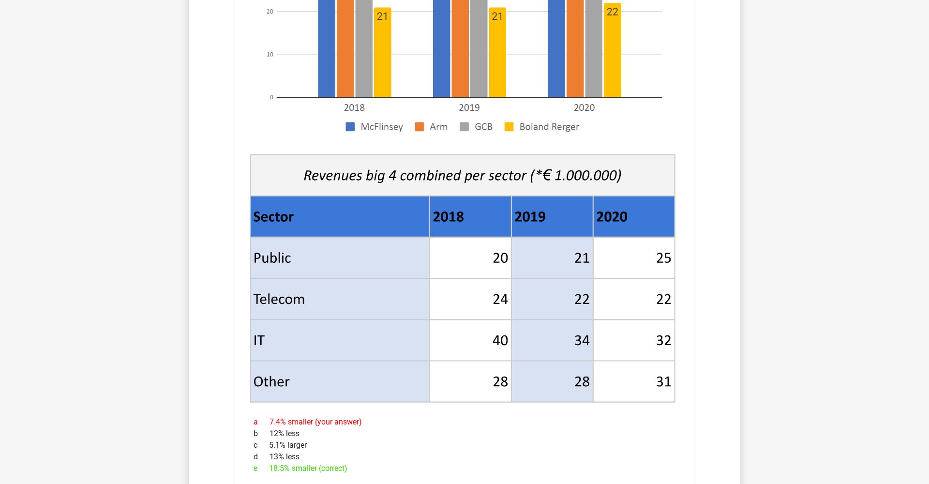
scroll to position [2881, 0]
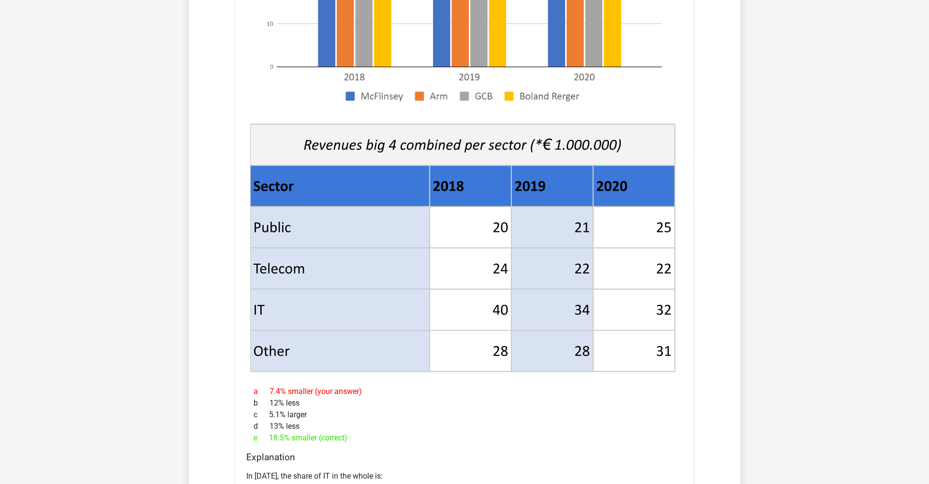
drag, startPoint x: 647, startPoint y: 304, endPoint x: 679, endPoint y: 301, distance: 31.6
click at [681, 301] on div at bounding box center [465, 114] width 444 height 527
drag, startPoint x: 655, startPoint y: 299, endPoint x: 676, endPoint y: 299, distance: 20.3
click at [676, 299] on g at bounding box center [464, 114] width 429 height 519
drag, startPoint x: 662, startPoint y: 298, endPoint x: 689, endPoint y: 298, distance: 26.6
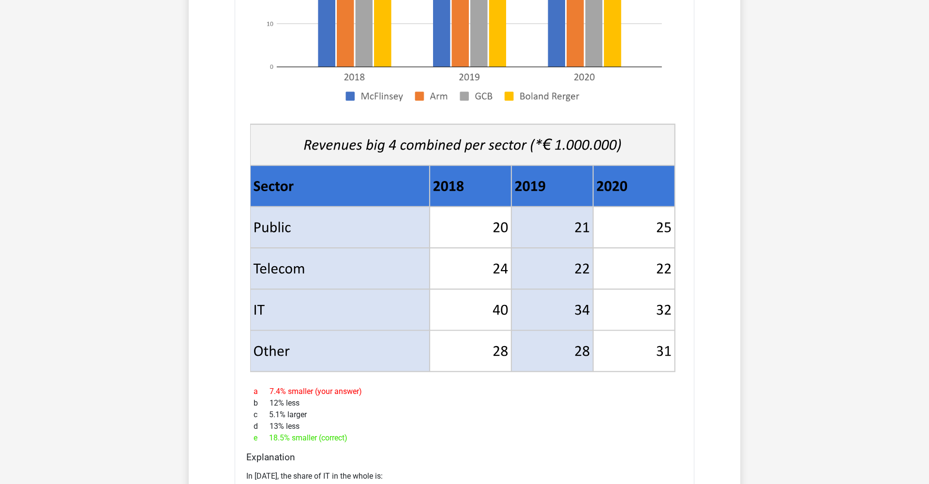
click at [689, 298] on div "What percentage greater or less is the share of IT in the total income in [DATE…" at bounding box center [465, 215] width 460 height 761
click at [659, 298] on icon at bounding box center [634, 309] width 82 height 41
drag, startPoint x: 494, startPoint y: 301, endPoint x: 480, endPoint y: 300, distance: 14.0
click at [480, 300] on icon at bounding box center [471, 309] width 82 height 41
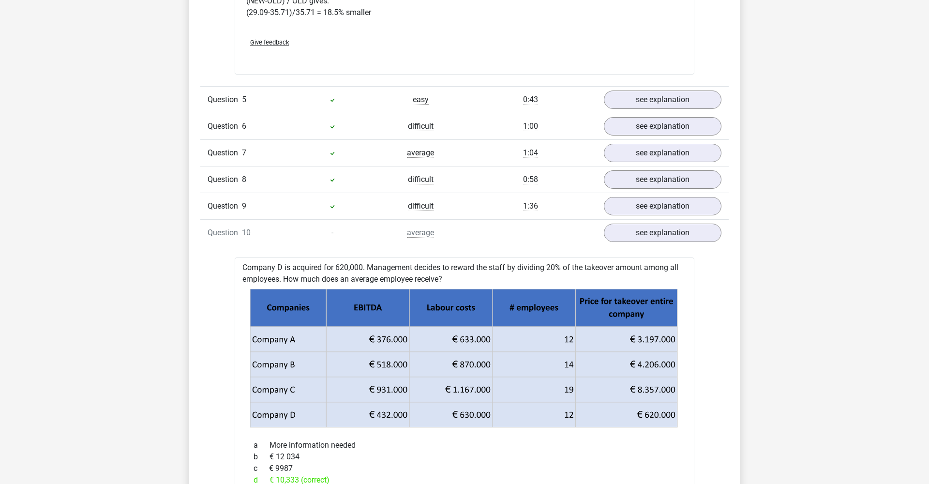
scroll to position [3339, 0]
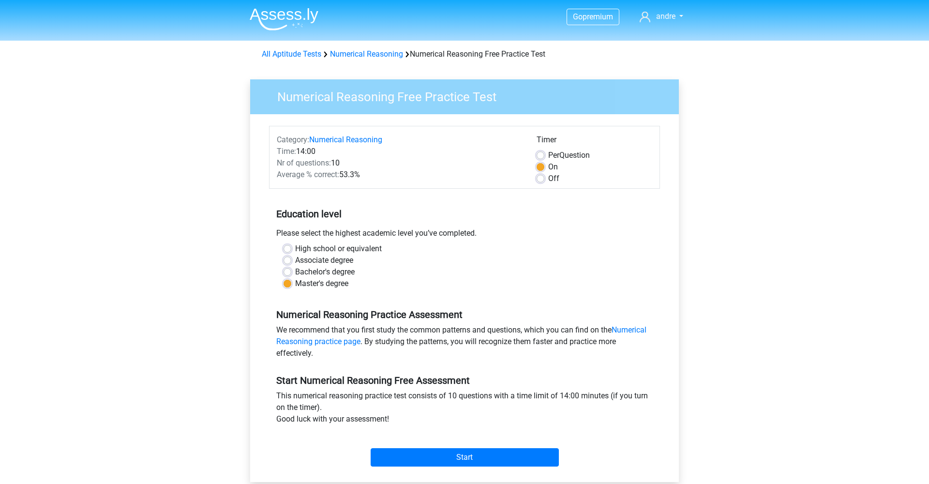
scroll to position [125, 0]
